Goal: Find specific page/section: Find specific page/section

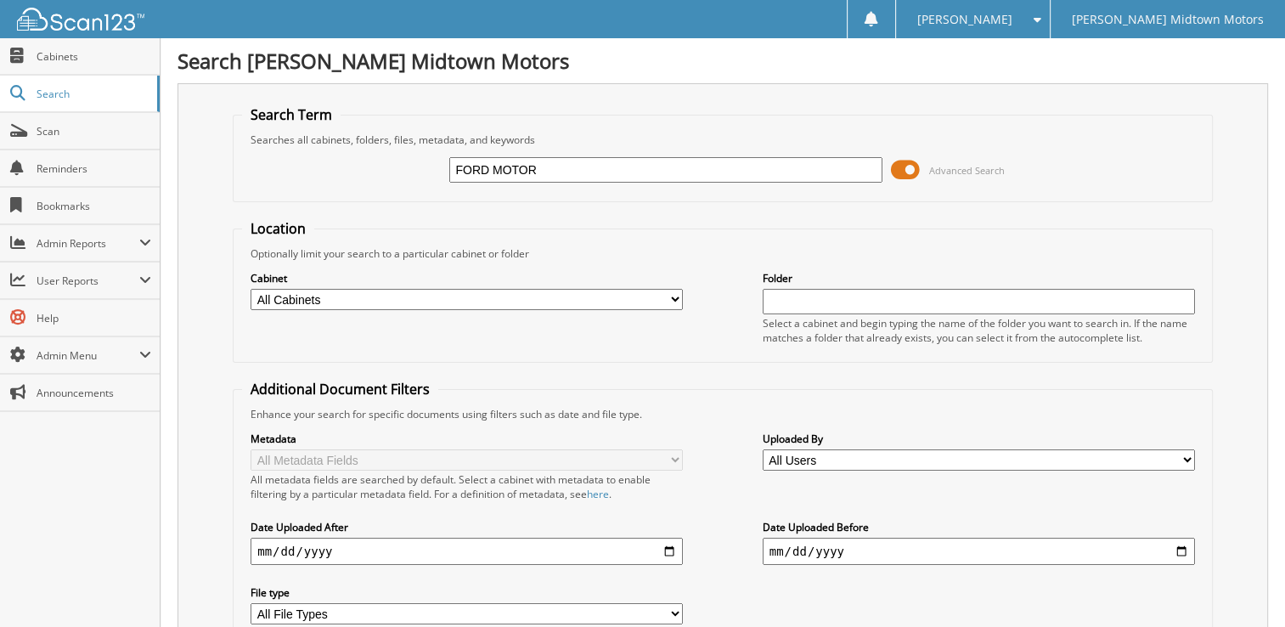
type input "FORD MOTOR"
click at [671, 291] on select "All Cabinets 1945 MARKET LLC 2018 PAYABLES 2019 PAYABLES 2020 DEPOSIT/CREDIT CA…" at bounding box center [467, 299] width 432 height 21
select select "50434"
click at [251, 289] on select "All Cabinets 1945 MARKET LLC 2018 PAYABLES 2019 PAYABLES 2020 DEPOSIT/CREDIT CA…" at bounding box center [467, 299] width 432 height 21
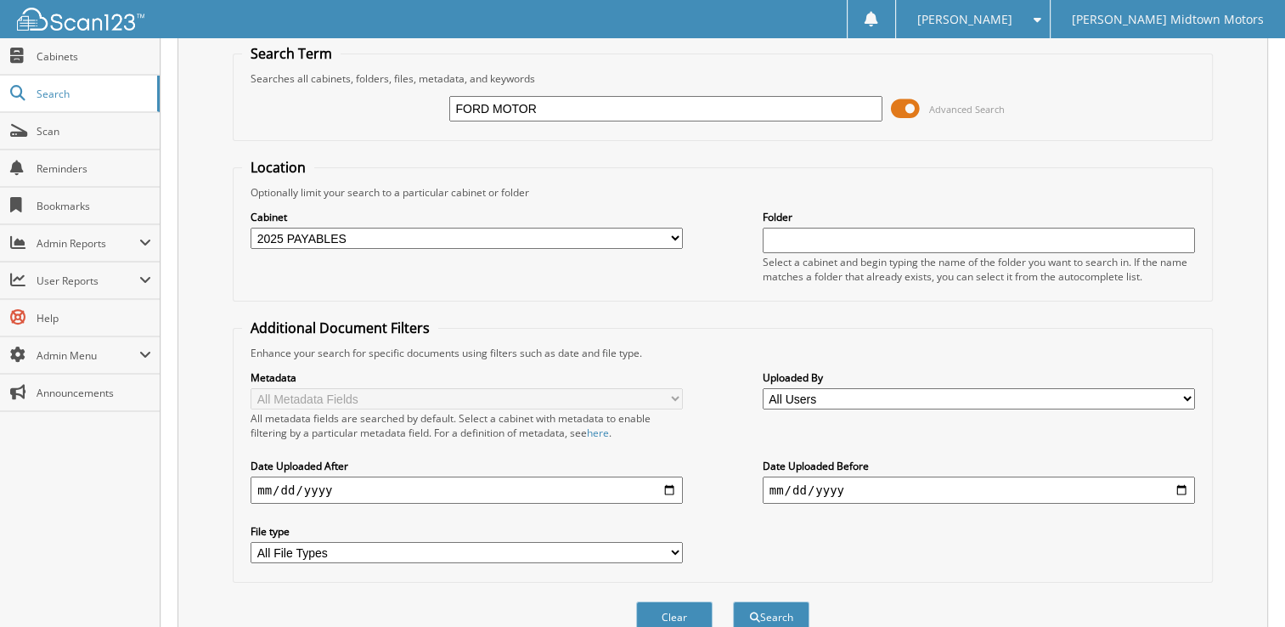
scroll to position [128, 0]
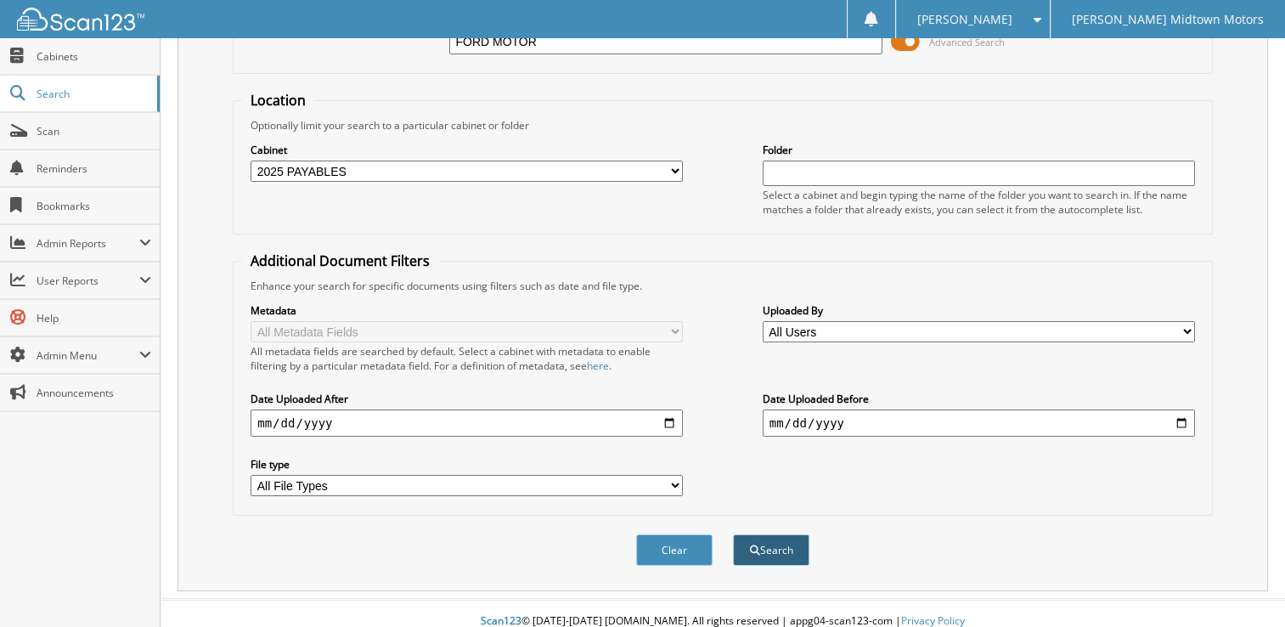
click at [763, 534] on button "Search" at bounding box center [771, 549] width 76 height 31
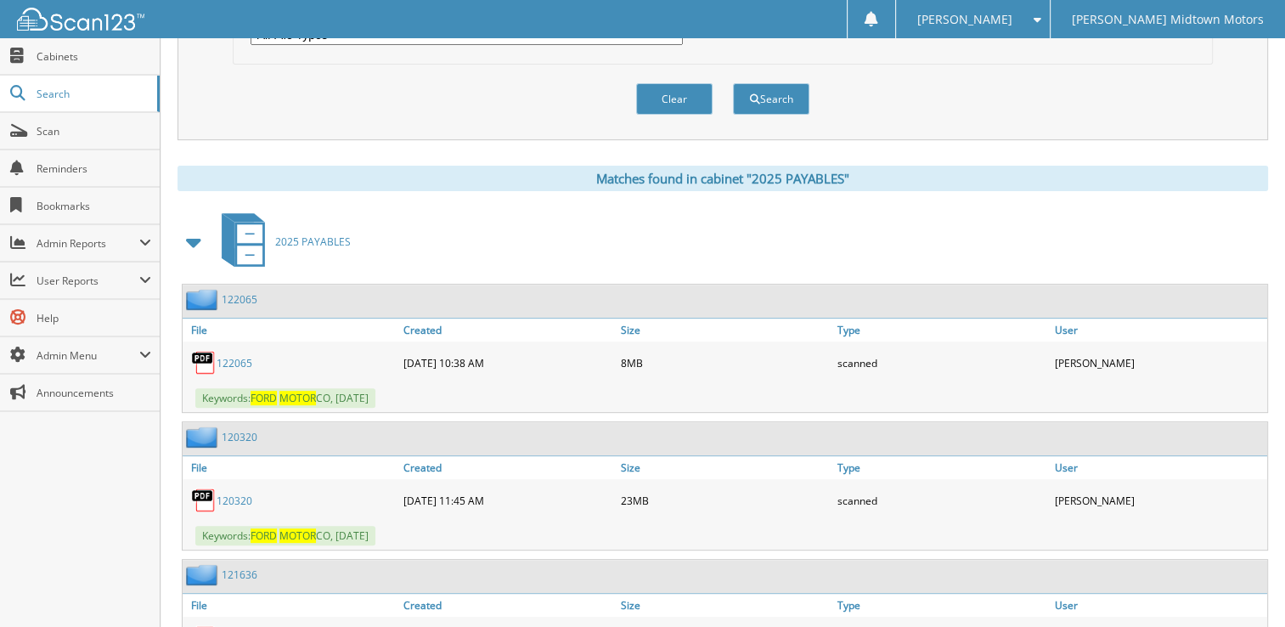
scroll to position [595, 0]
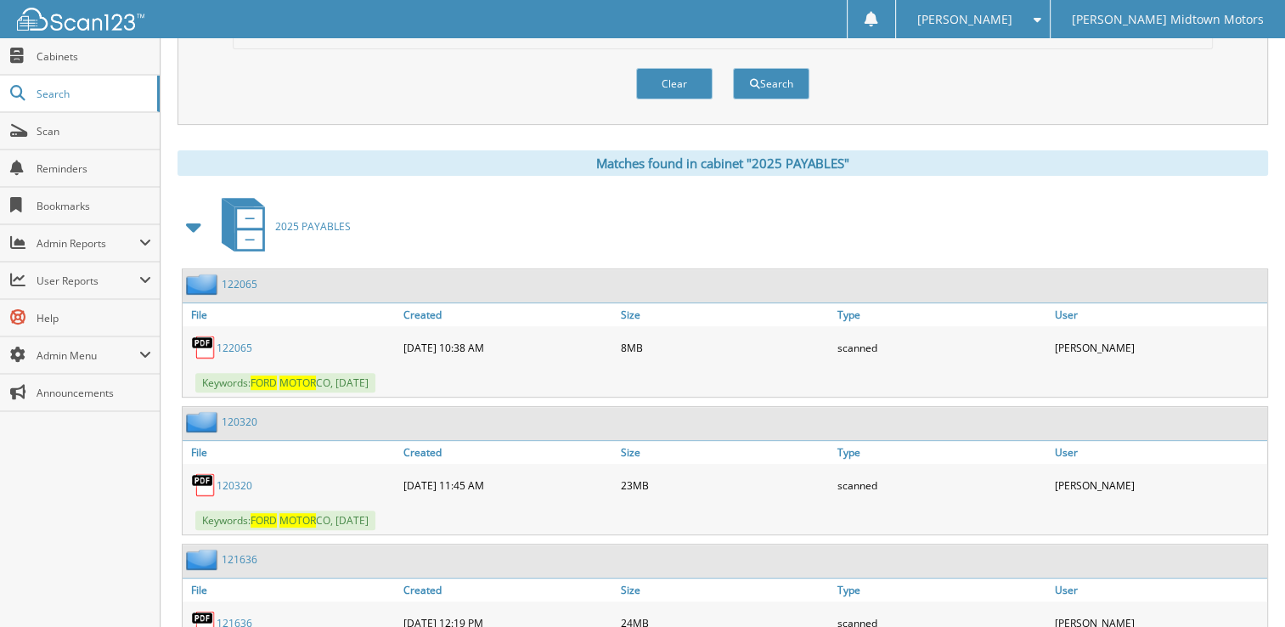
click at [234, 341] on link "122065" at bounding box center [235, 348] width 36 height 14
